Goal: Transaction & Acquisition: Obtain resource

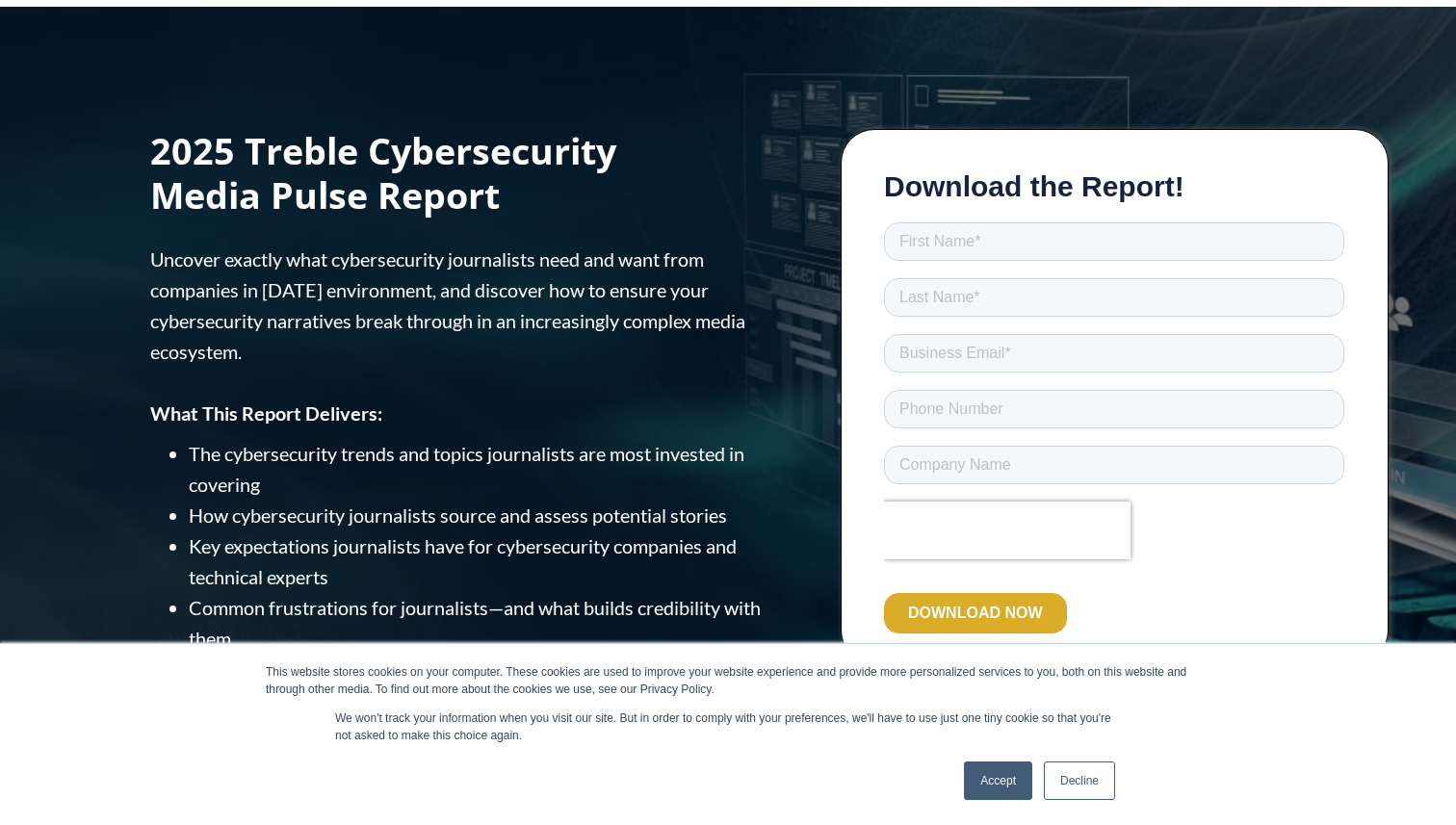
scroll to position [57, 0]
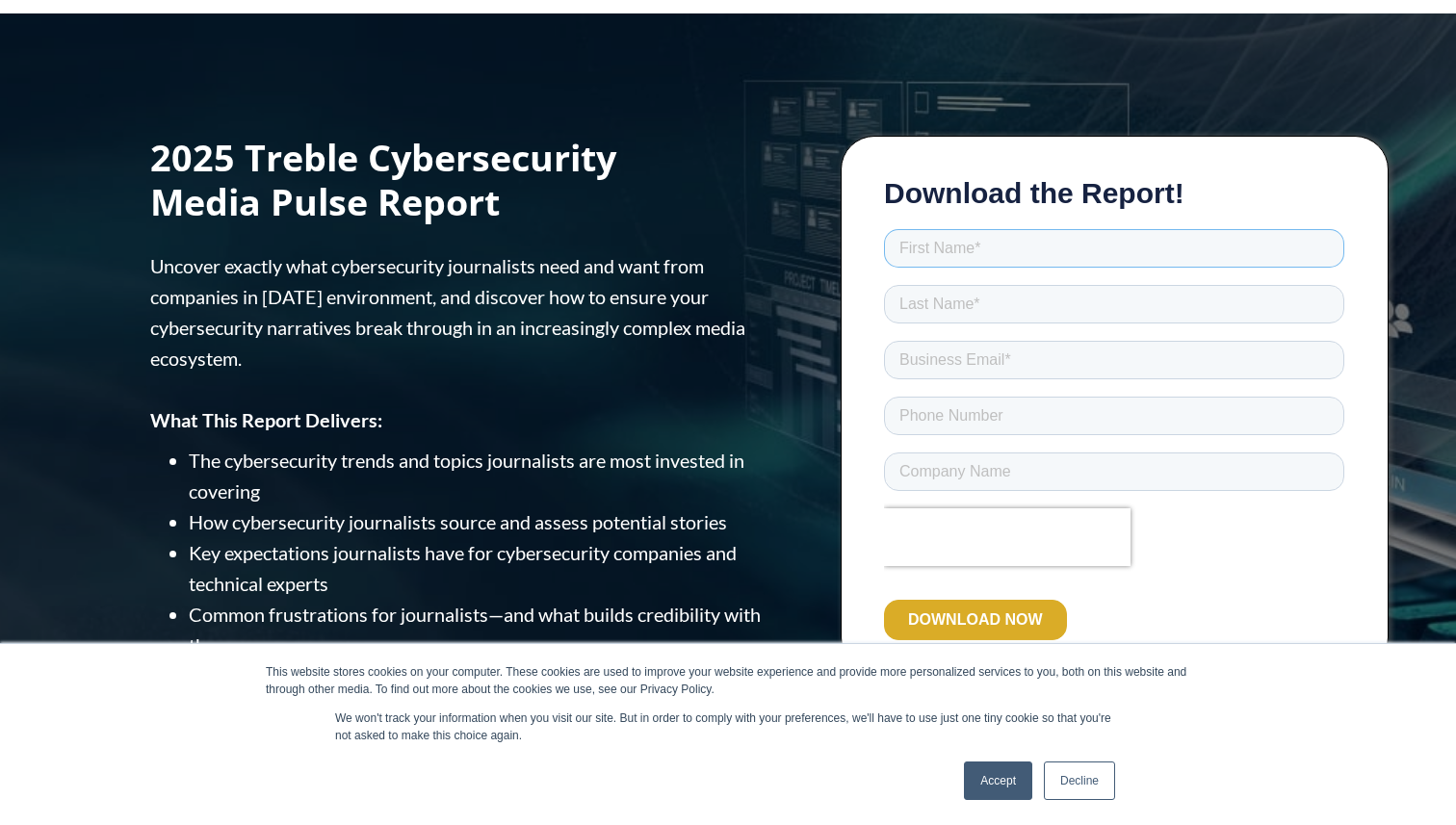
click at [973, 252] on input "text" at bounding box center [1114, 248] width 461 height 38
type input "[PERSON_NAME]"
click at [972, 294] on input "text" at bounding box center [1114, 304] width 461 height 38
type input "Mittal"
click at [1000, 361] on input "email" at bounding box center [1114, 360] width 461 height 38
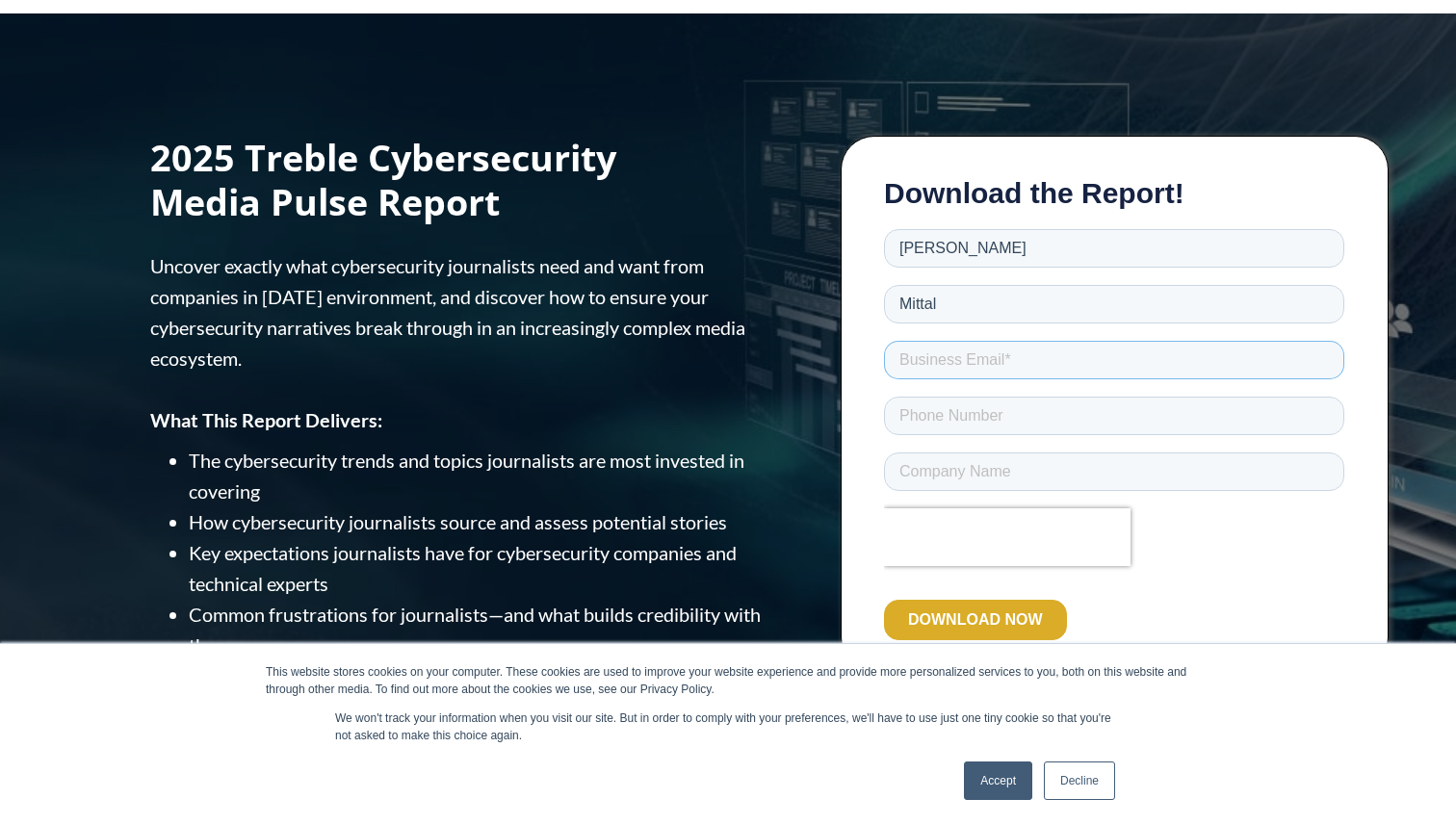
type input "[PERSON_NAME][EMAIL_ADDRESS][DOMAIN_NAME]"
click at [1022, 435] on input "tel" at bounding box center [1114, 415] width 461 height 38
type input "983922001"
click at [1029, 477] on input "text" at bounding box center [1114, 471] width 461 height 38
type input "Unosecur"
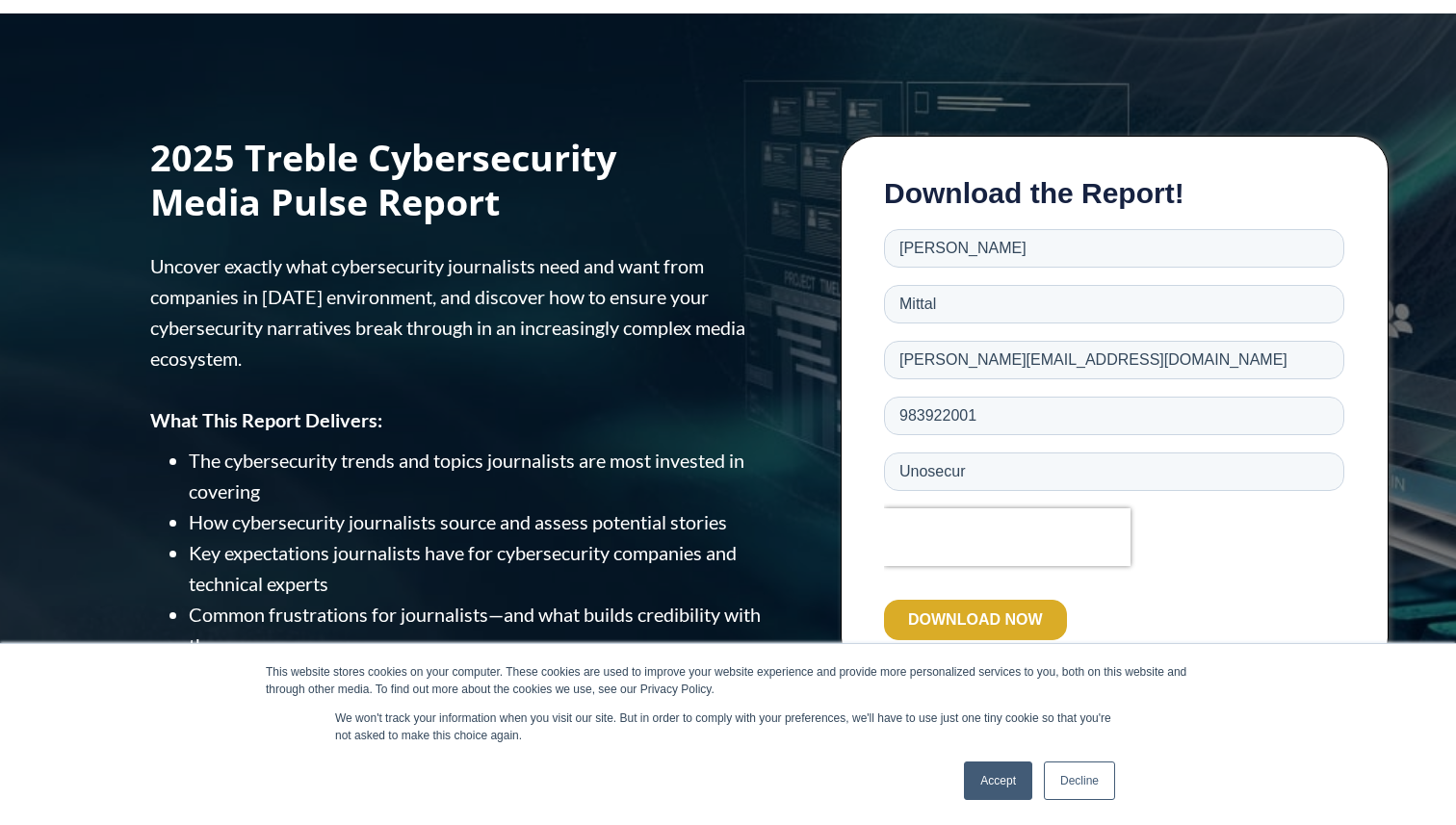
click at [995, 611] on input "DOWNLOAD NOW" at bounding box center [975, 619] width 183 height 40
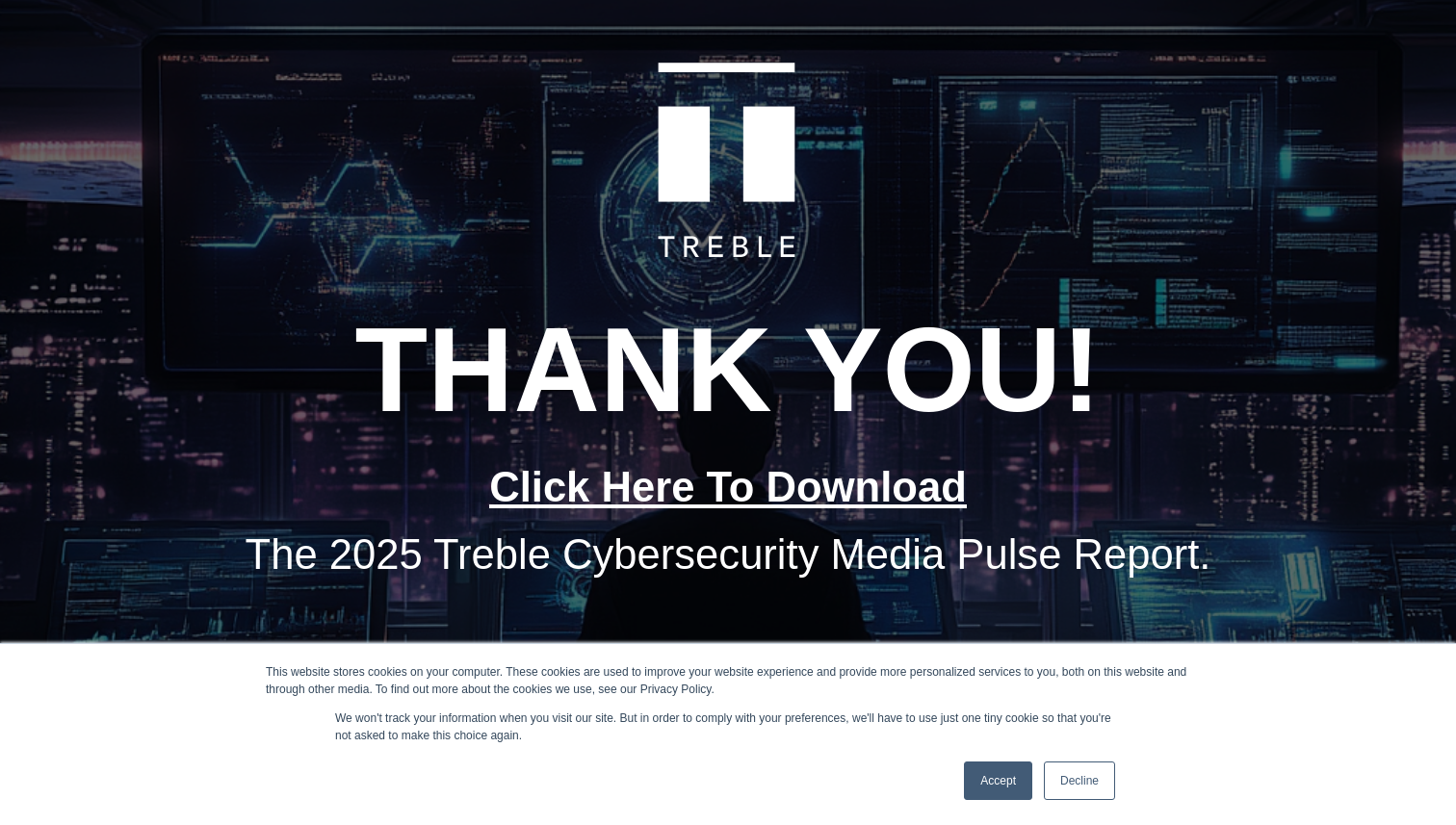
click at [821, 483] on link "Click Here To Download" at bounding box center [727, 487] width 477 height 46
